Goal: Task Accomplishment & Management: Manage account settings

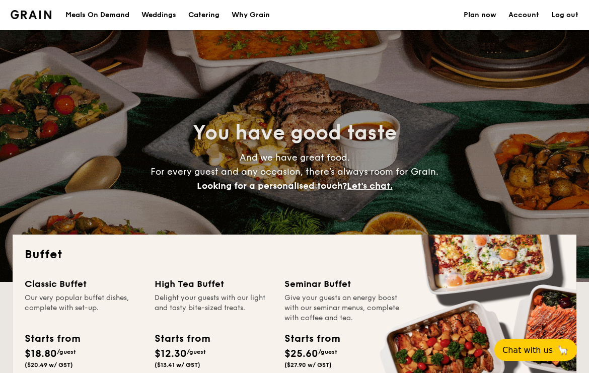
select select
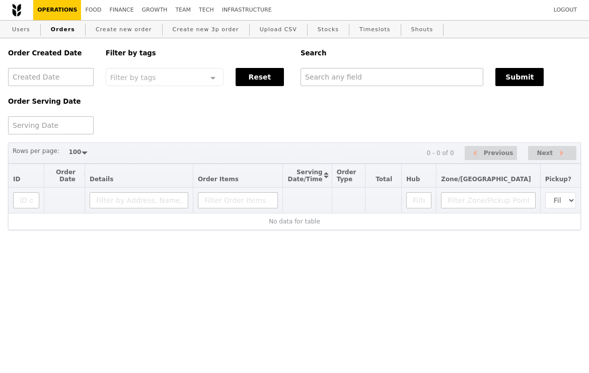
select select "100"
